Goal: Navigation & Orientation: Understand site structure

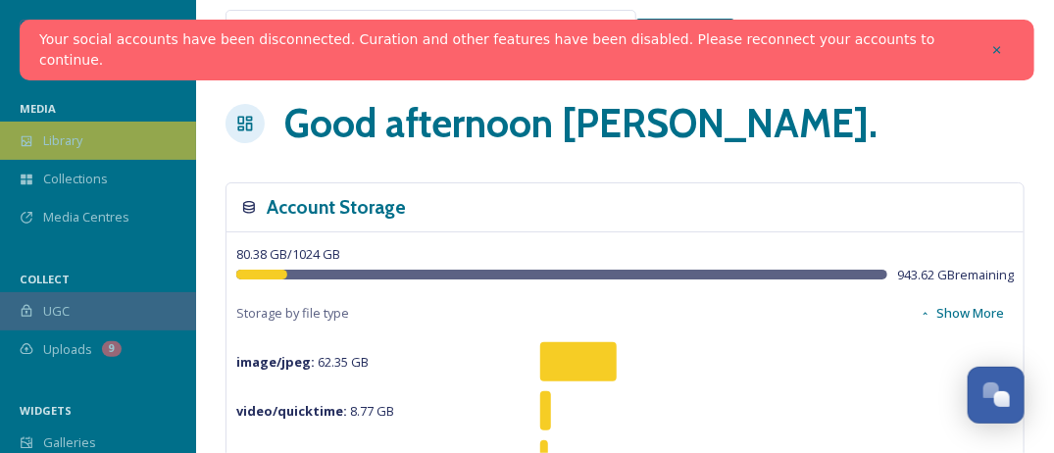
click at [54, 140] on span "Library" at bounding box center [62, 140] width 39 height 19
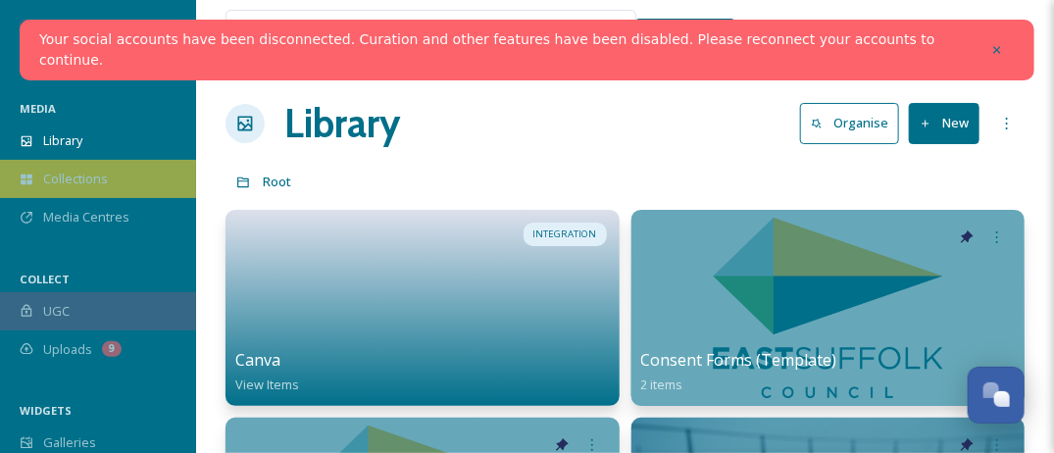
click at [73, 184] on span "Collections" at bounding box center [75, 179] width 65 height 19
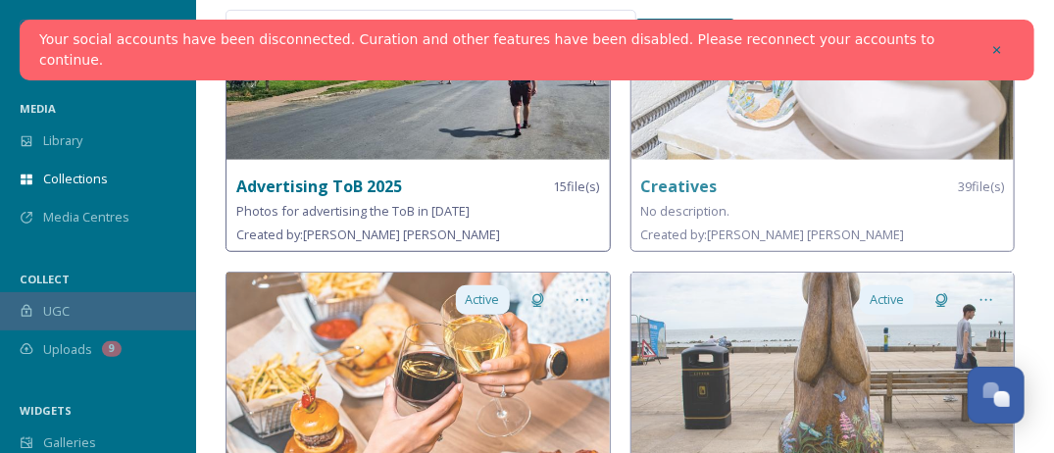
scroll to position [250, 0]
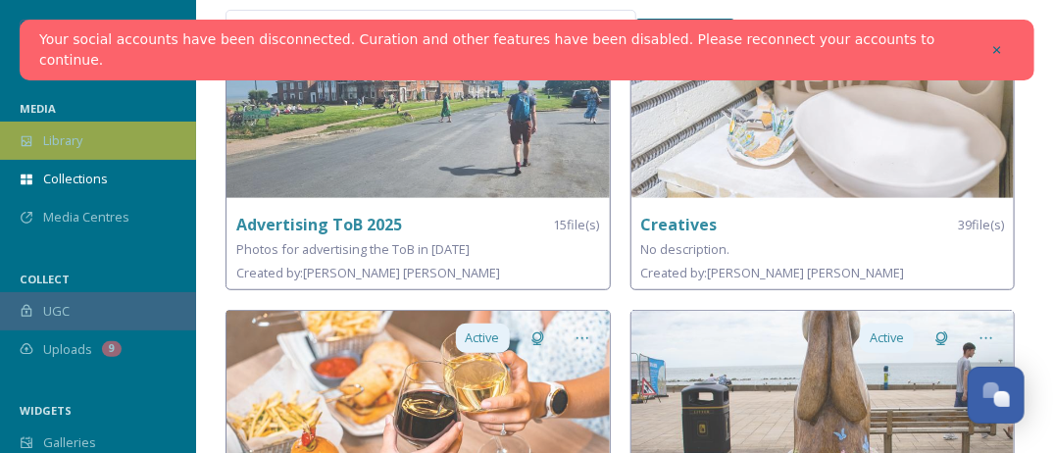
click at [41, 138] on div "Library" at bounding box center [98, 141] width 196 height 38
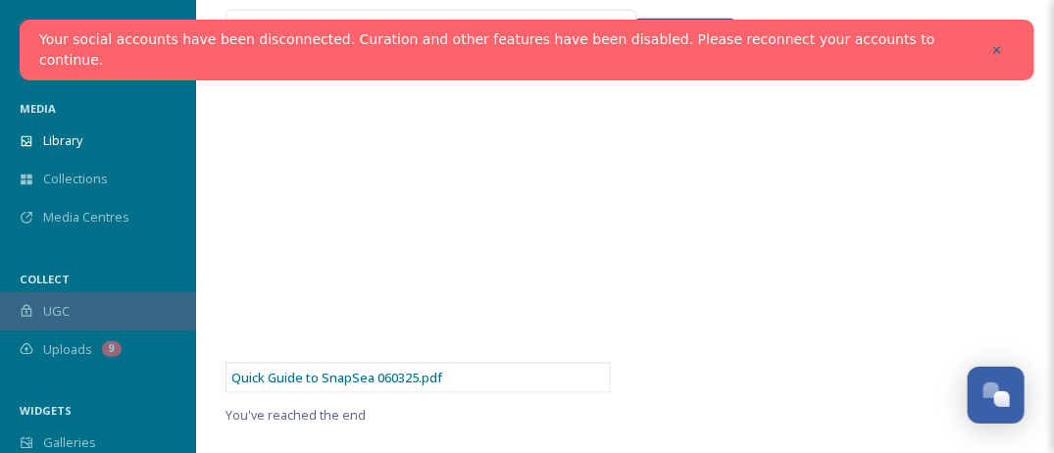
scroll to position [196, 0]
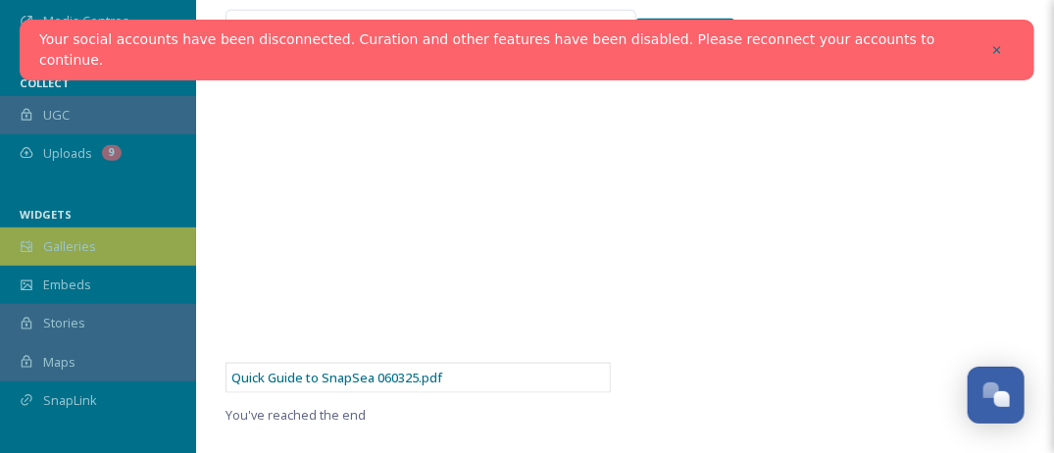
click at [59, 250] on span "Galleries" at bounding box center [69, 246] width 53 height 19
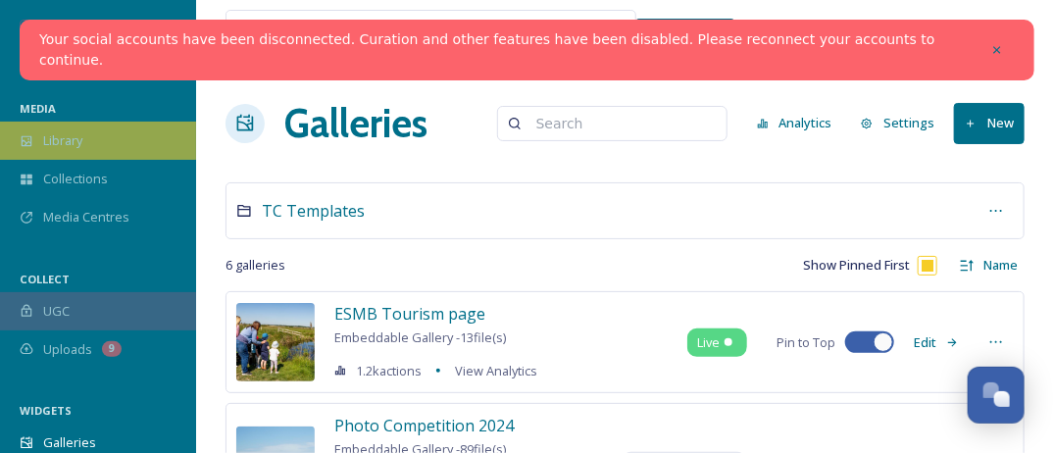
click at [51, 146] on span "Library" at bounding box center [62, 140] width 39 height 19
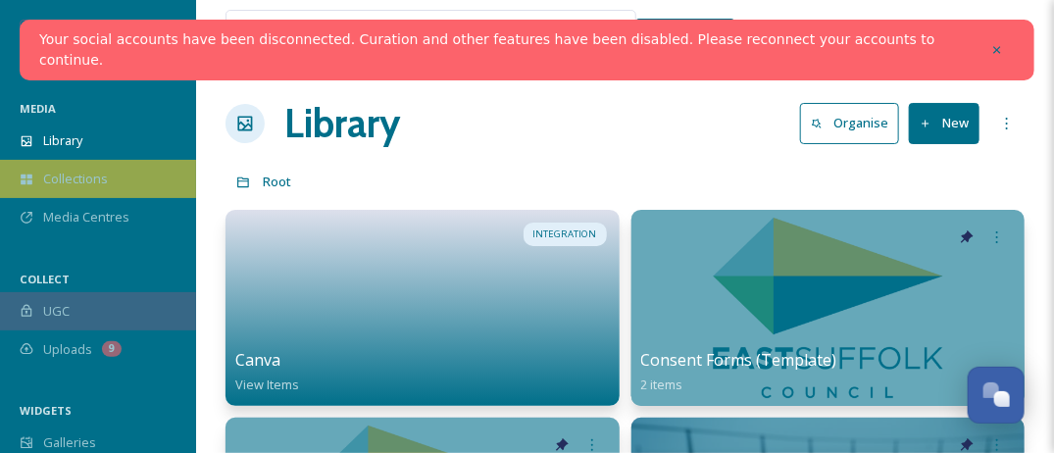
click at [87, 187] on span "Collections" at bounding box center [75, 179] width 65 height 19
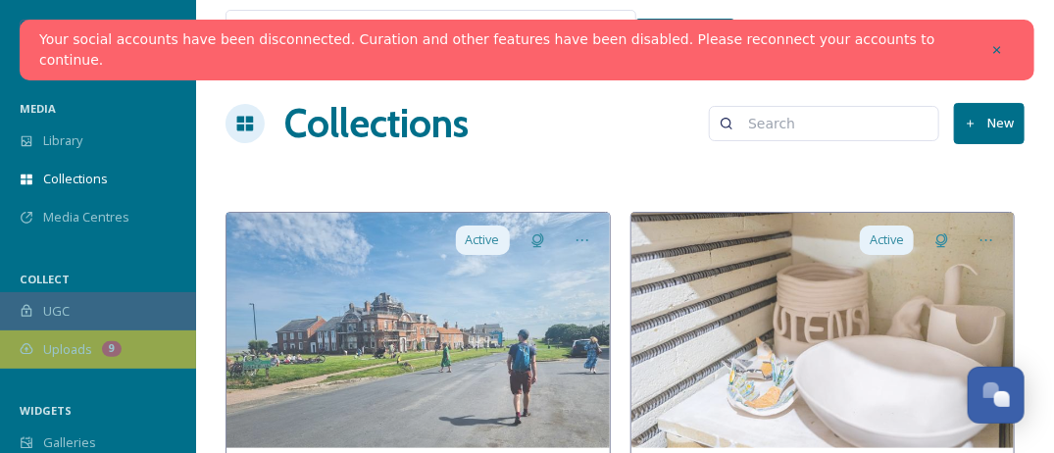
click at [59, 354] on span "Uploads" at bounding box center [67, 349] width 49 height 19
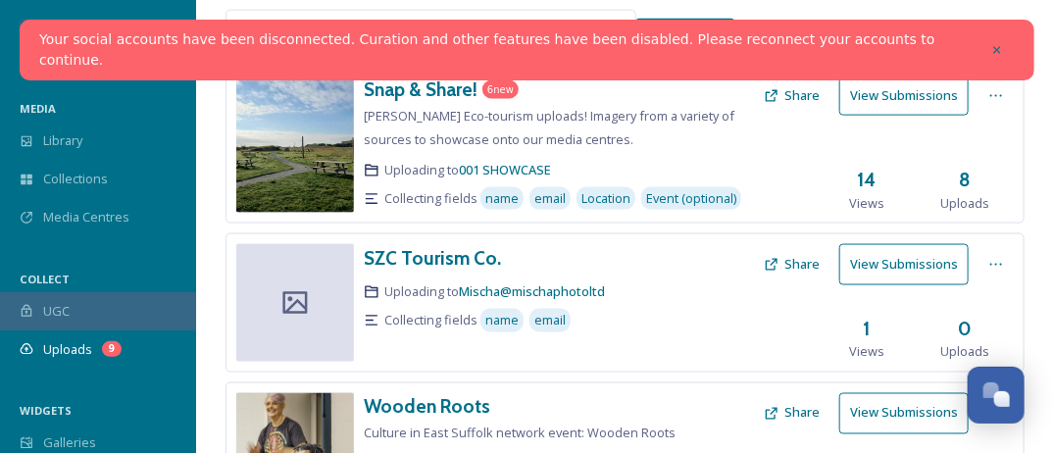
scroll to position [1150, 0]
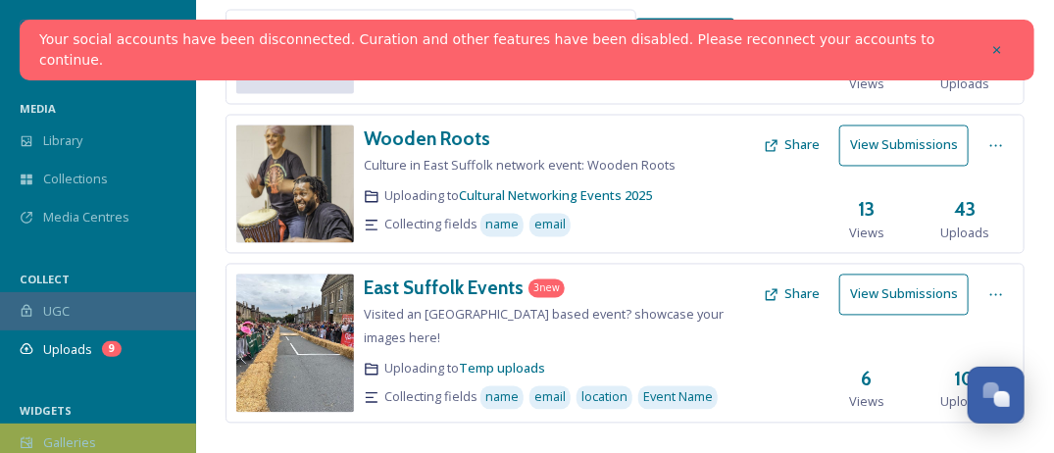
click at [95, 428] on div "Galleries" at bounding box center [98, 442] width 196 height 38
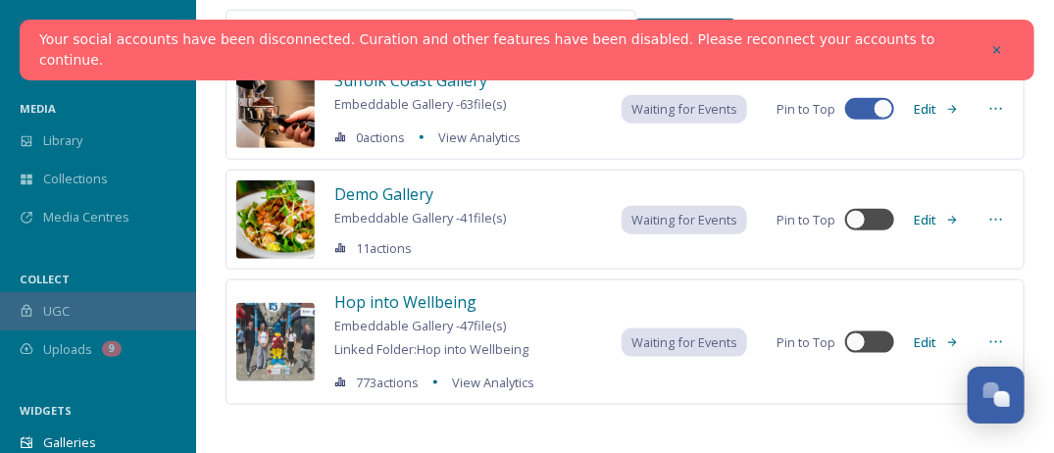
scroll to position [620, 0]
